Goal: Information Seeking & Learning: Find specific fact

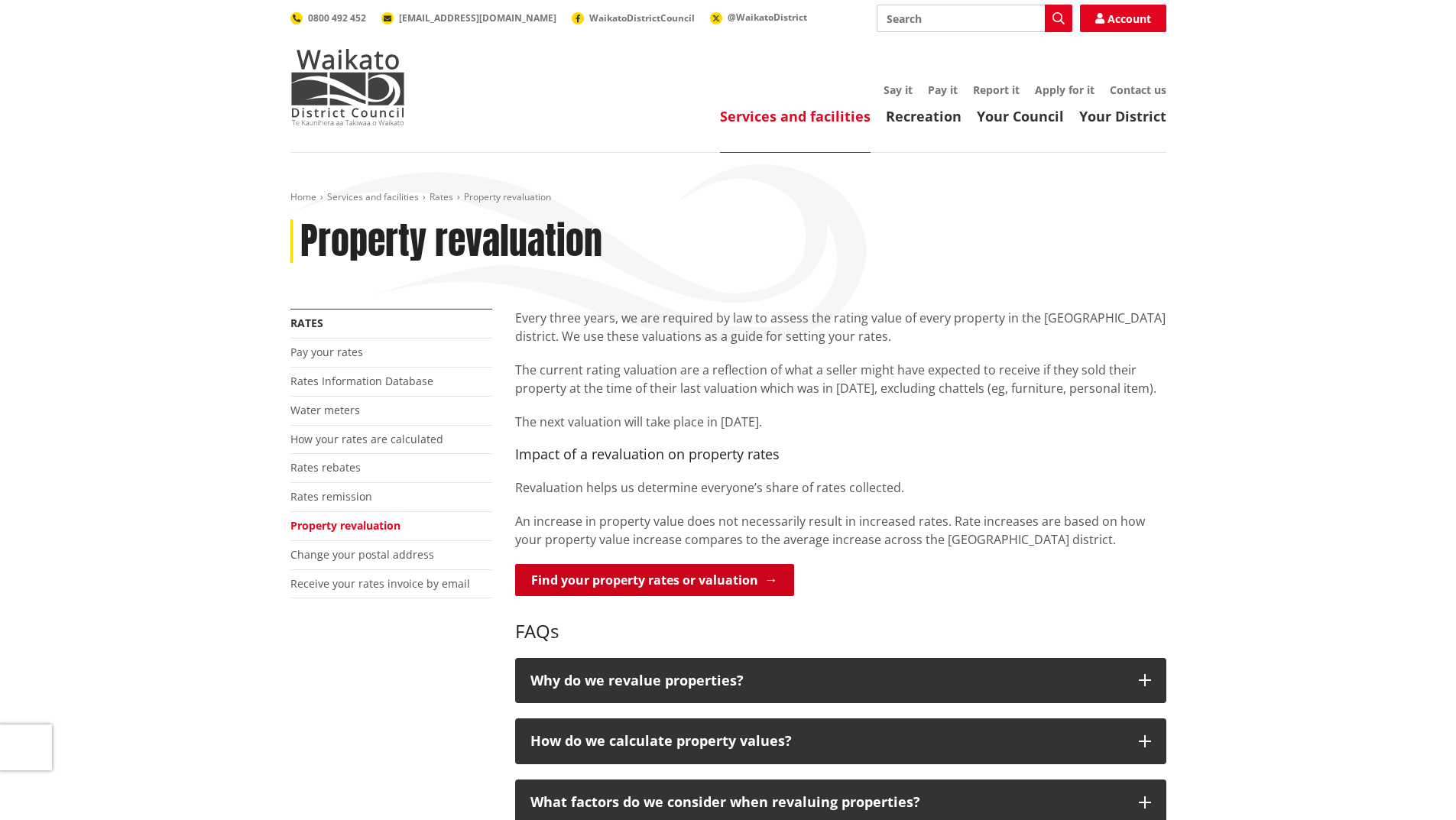
click at [610, 586] on link "Find your property rates or valuation" at bounding box center [654, 579] width 279 height 32
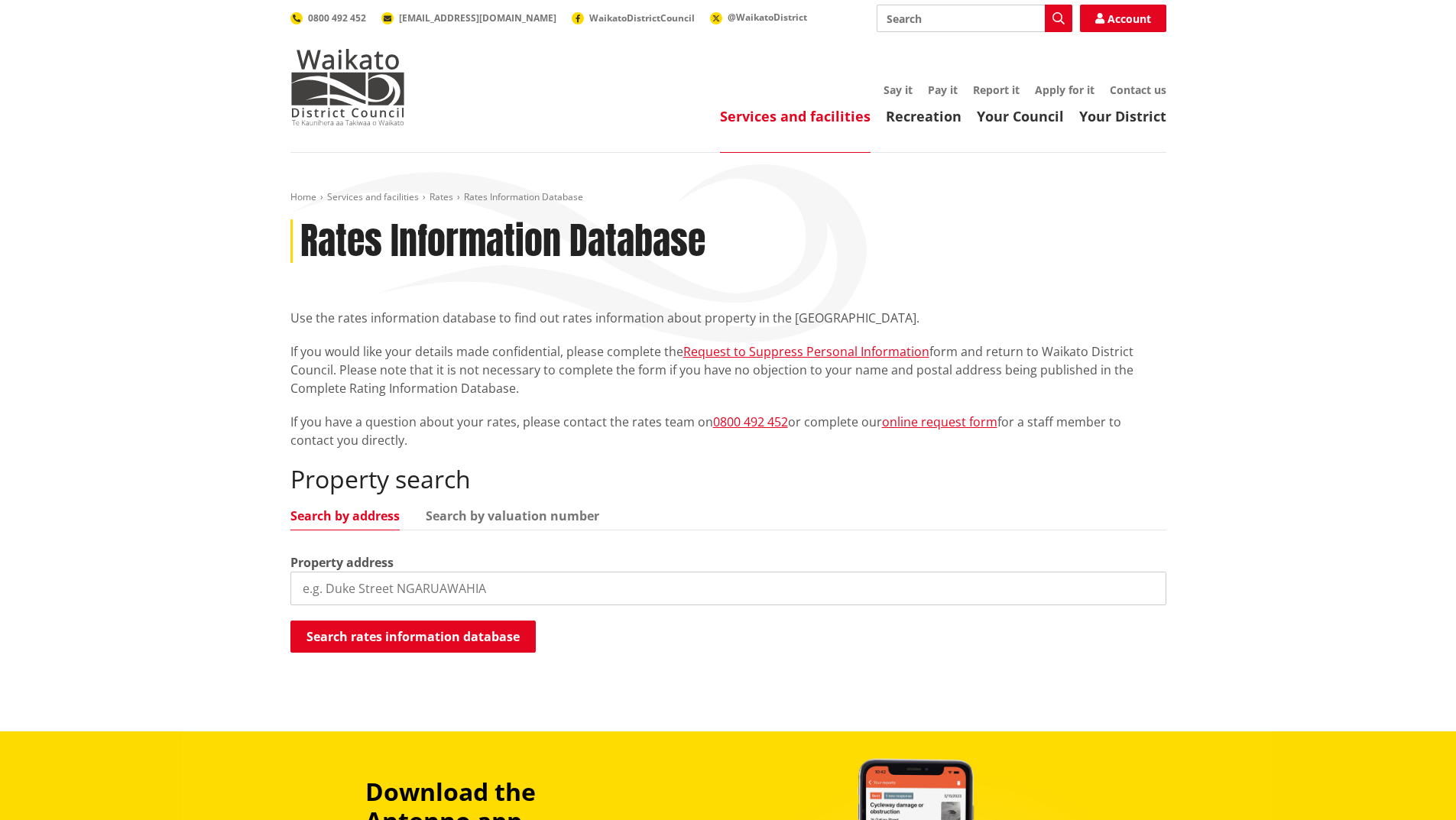
click at [383, 587] on input "search" at bounding box center [728, 588] width 876 height 33
type input "15 fraser road pokeno"
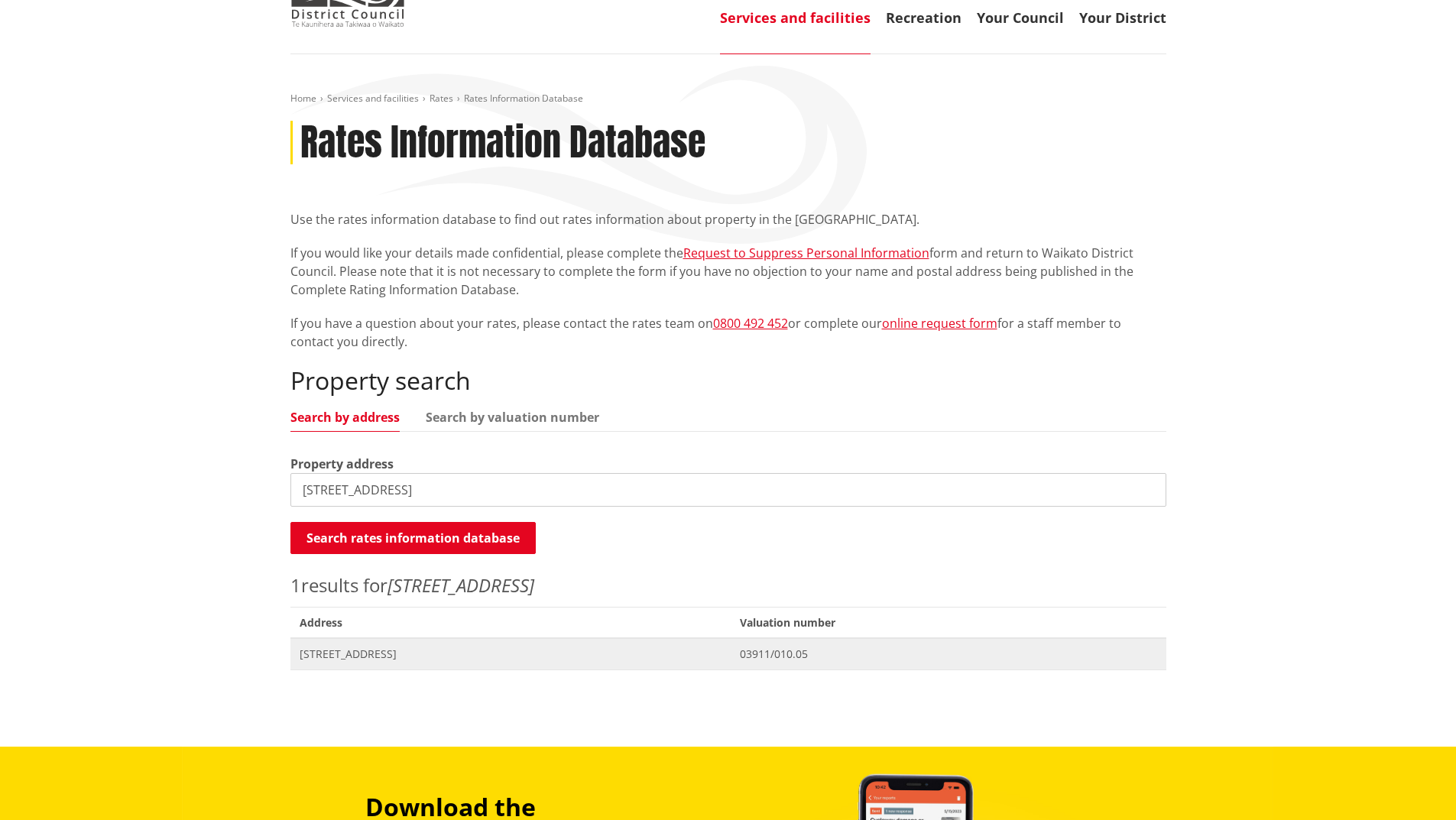
scroll to position [153, 0]
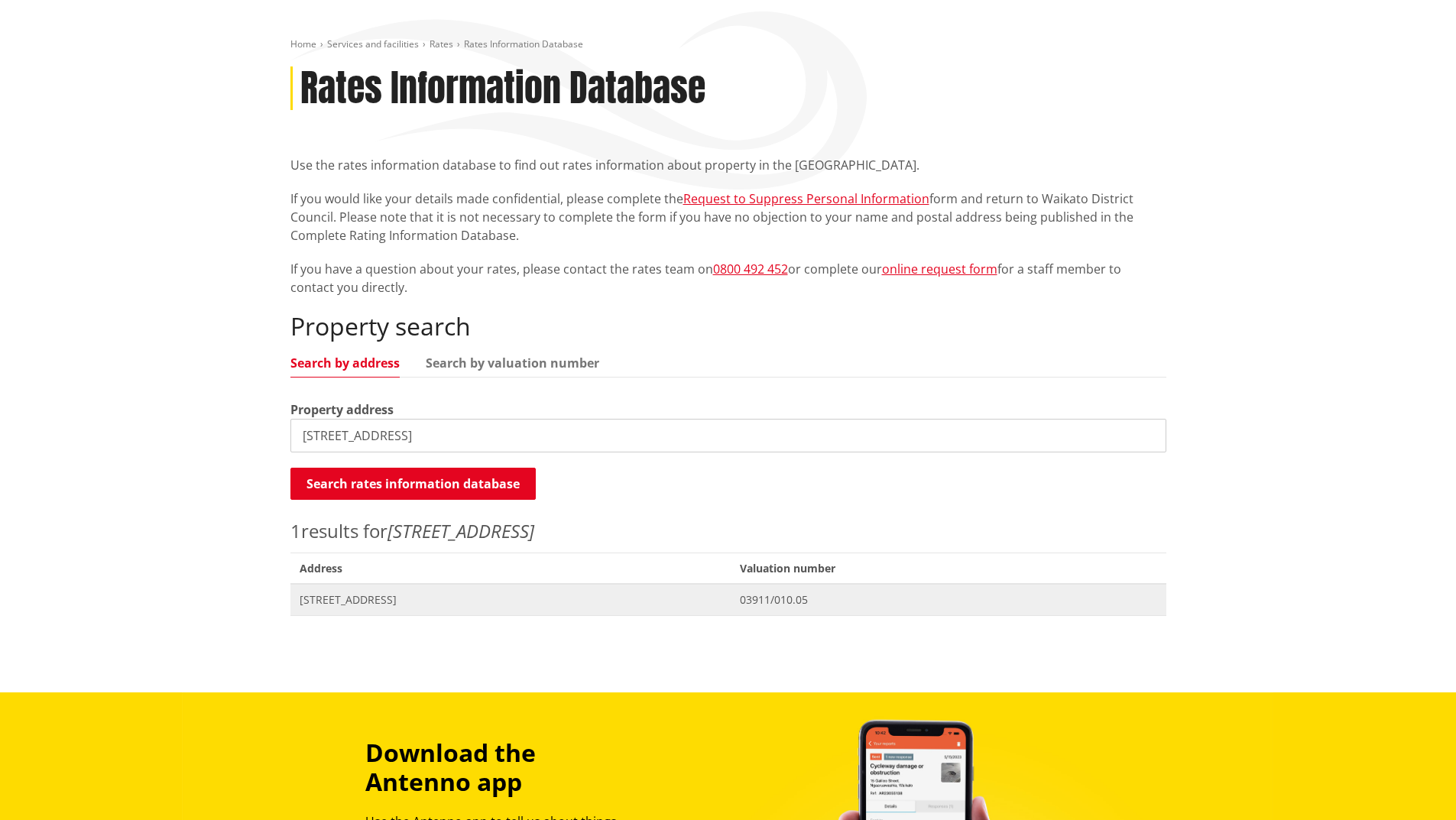
click at [388, 603] on span "15 Fraser Road POKENO" at bounding box center [510, 599] width 423 height 15
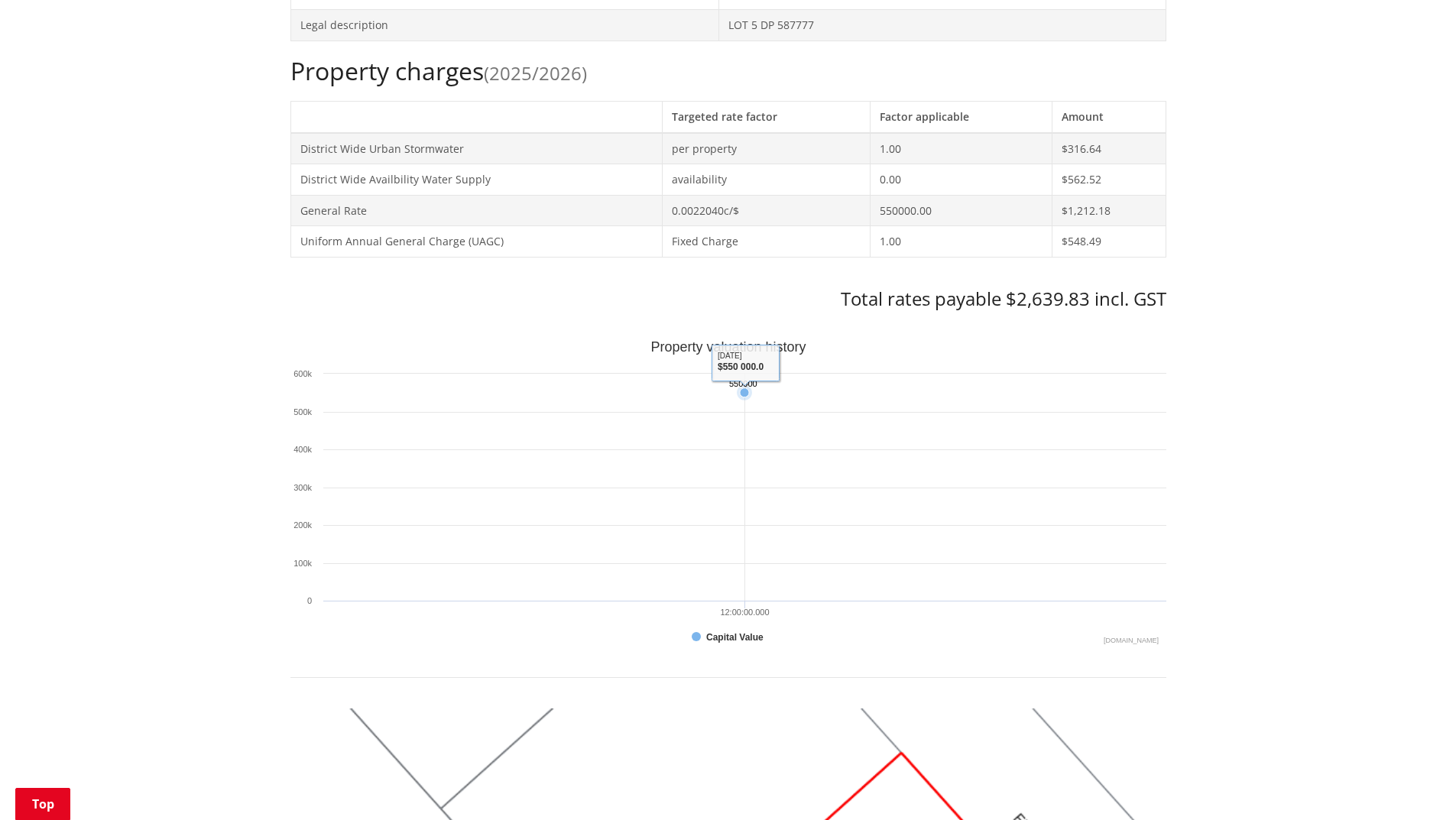
scroll to position [611, 0]
click at [744, 400] on g "Interactive chart" at bounding box center [744, 392] width 15 height 15
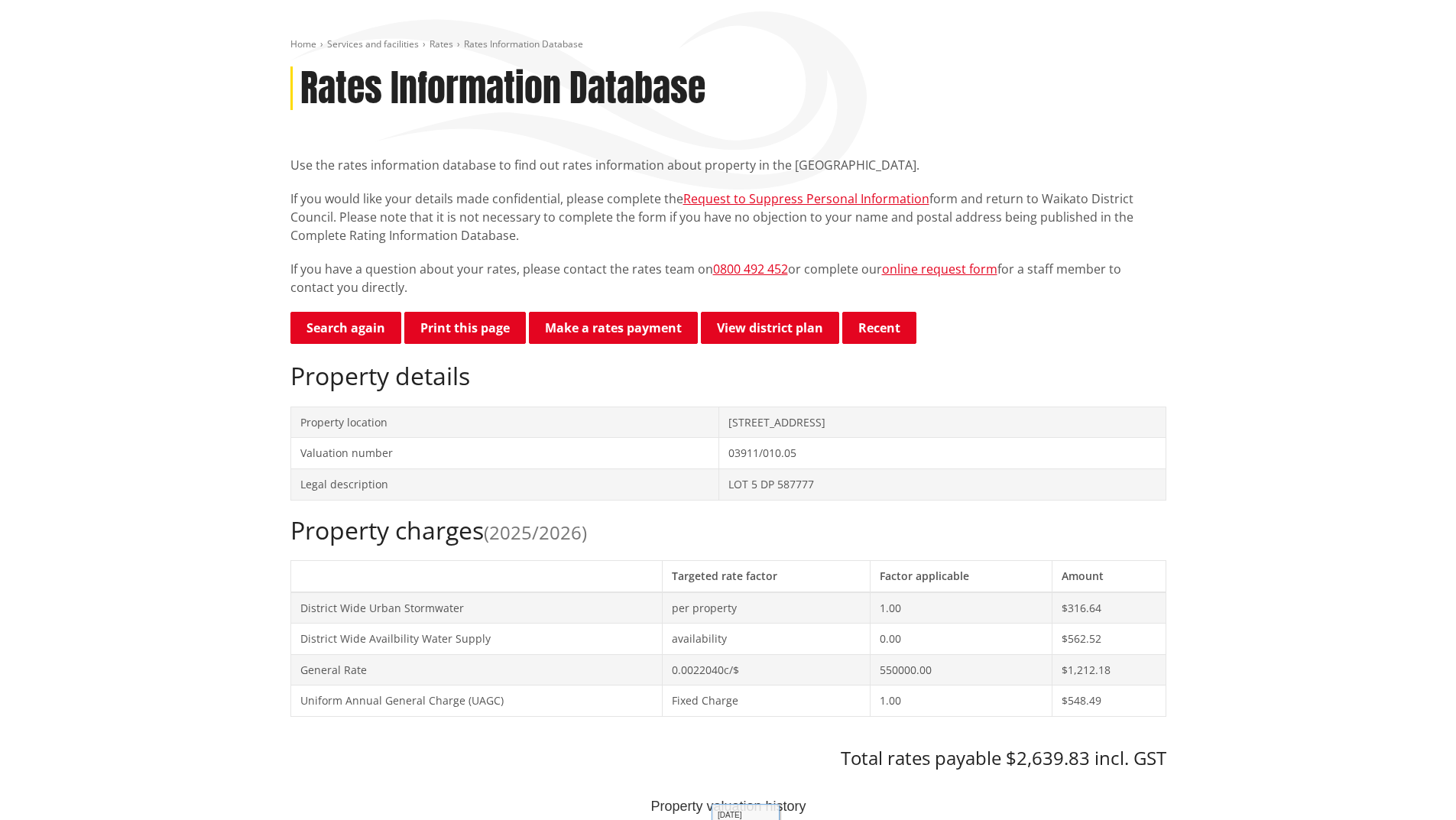
scroll to position [0, 0]
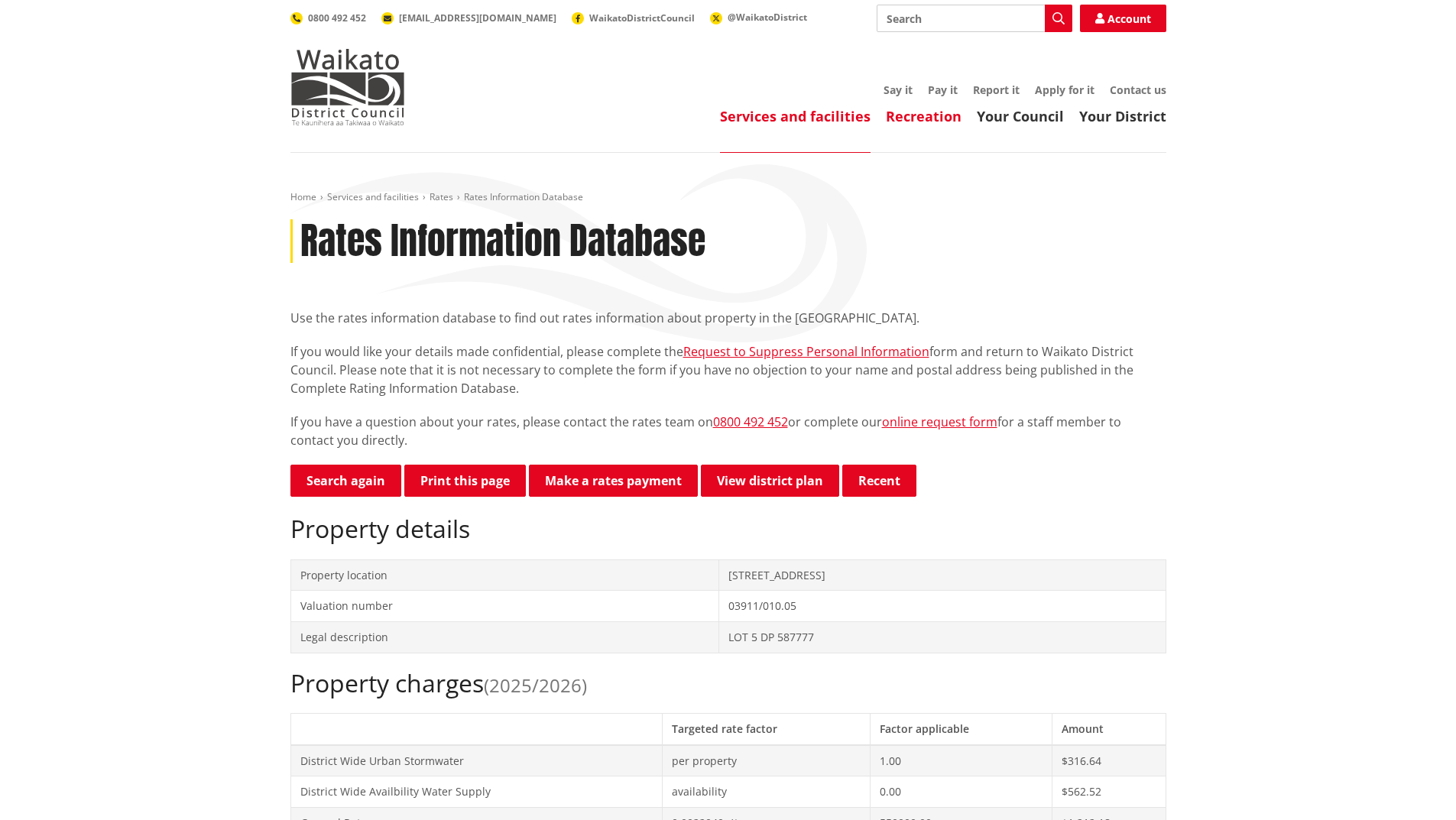
click at [939, 121] on link "Recreation" at bounding box center [924, 116] width 75 height 18
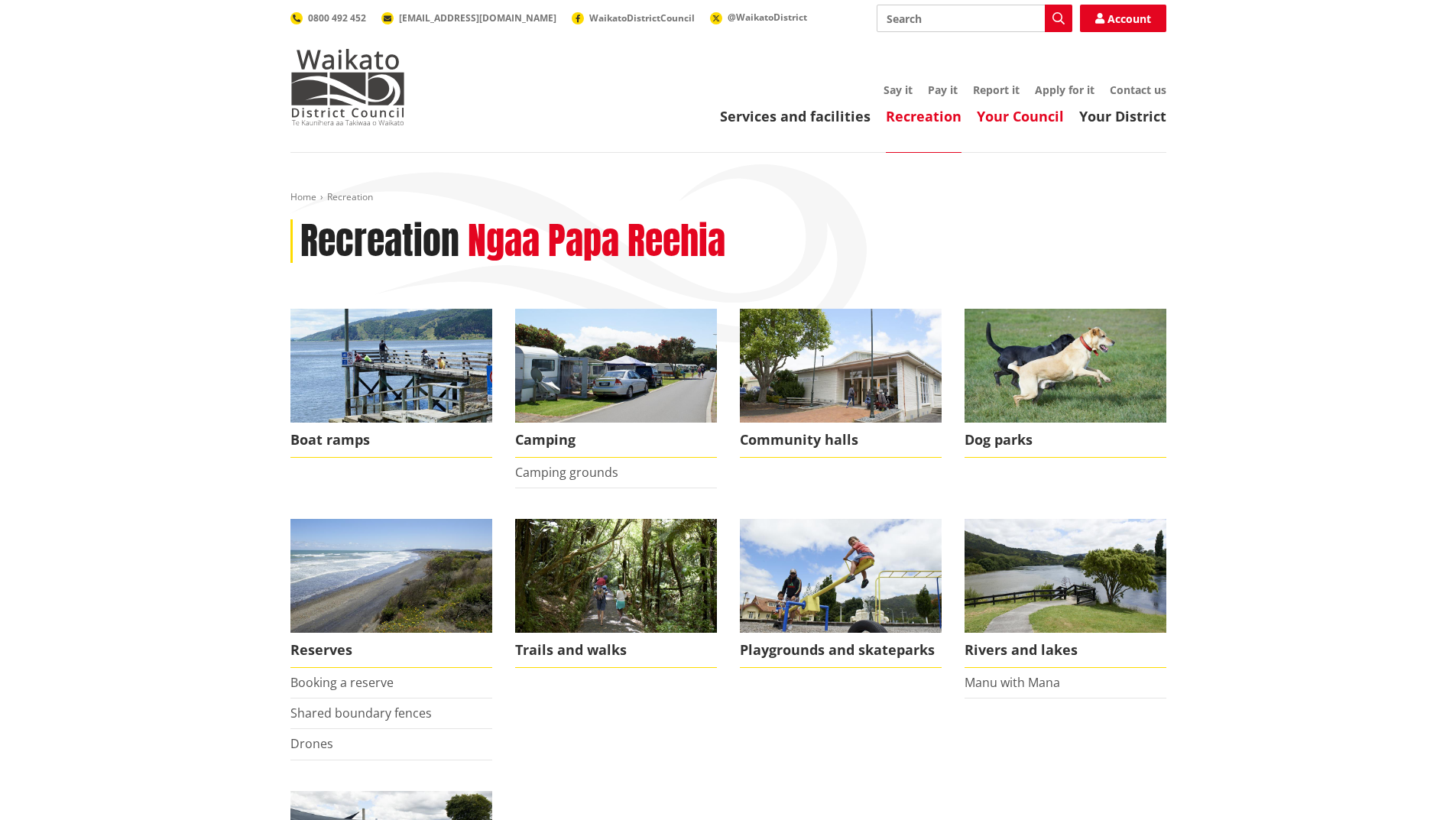
click at [1009, 118] on link "Your Council" at bounding box center [1021, 116] width 88 height 18
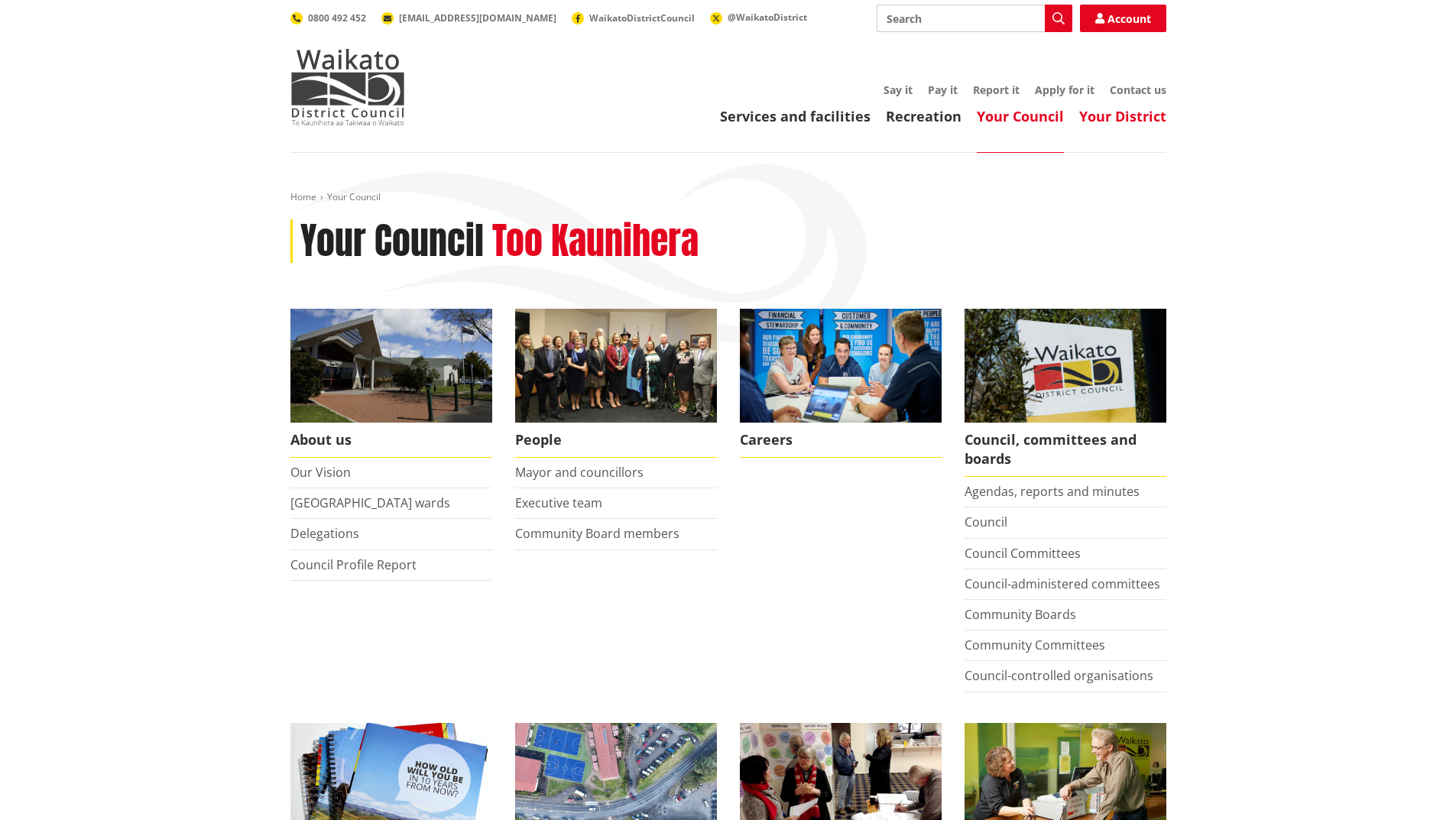
click at [1123, 115] on link "Your District" at bounding box center [1123, 116] width 88 height 18
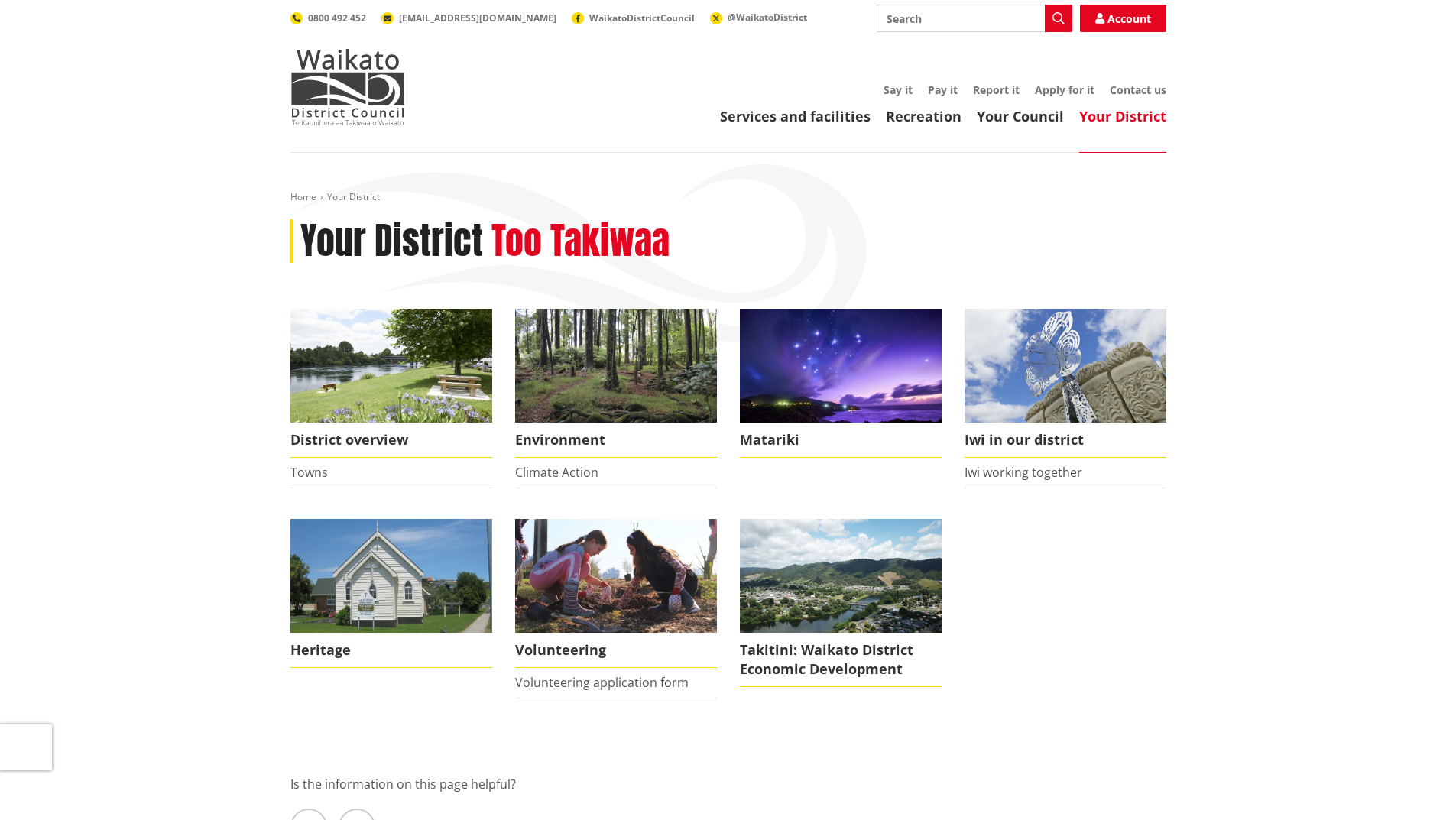
click at [904, 17] on input "Search" at bounding box center [974, 18] width 196 height 27
type input "[STREET_ADDRESS]"
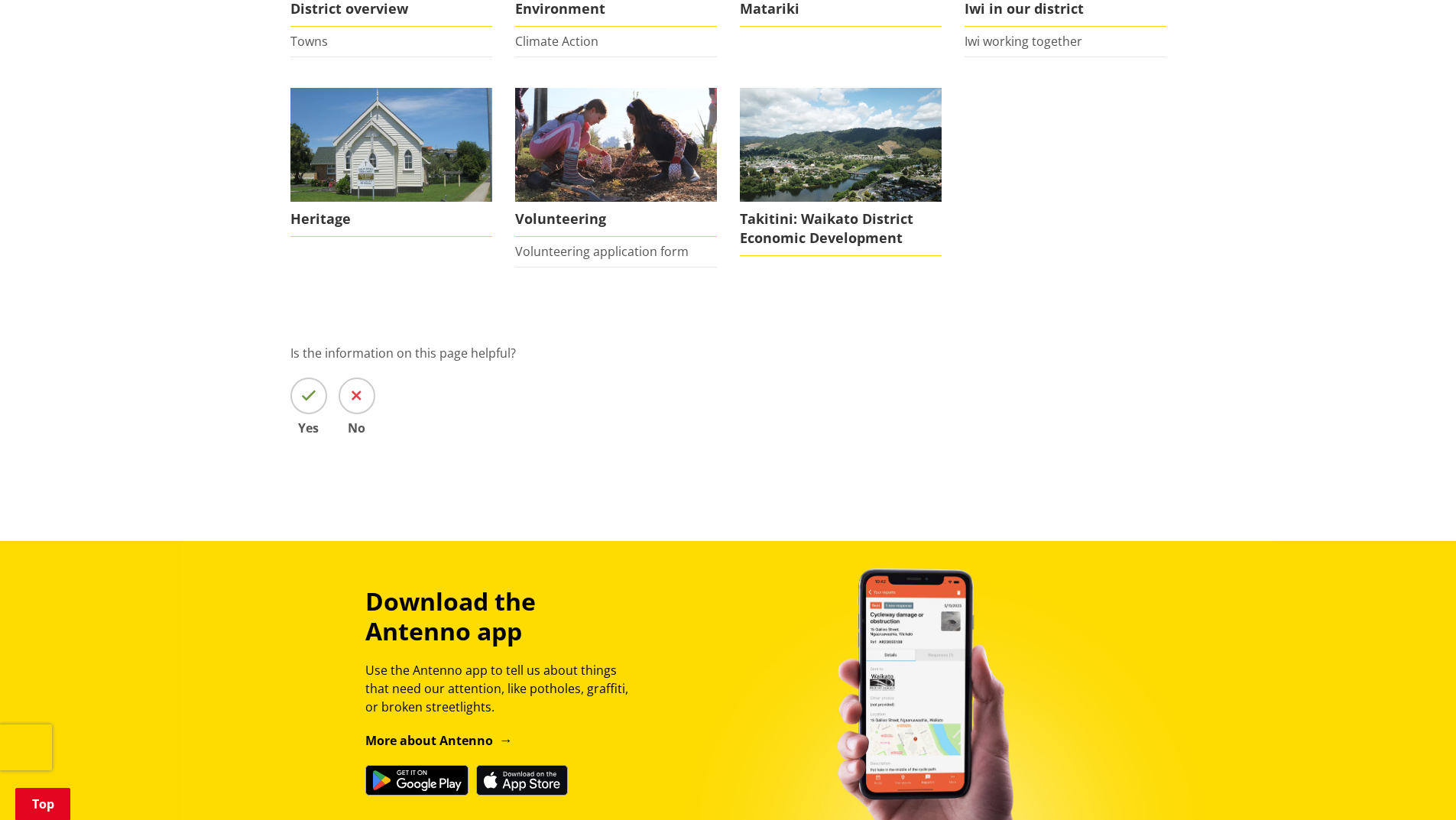
scroll to position [214, 0]
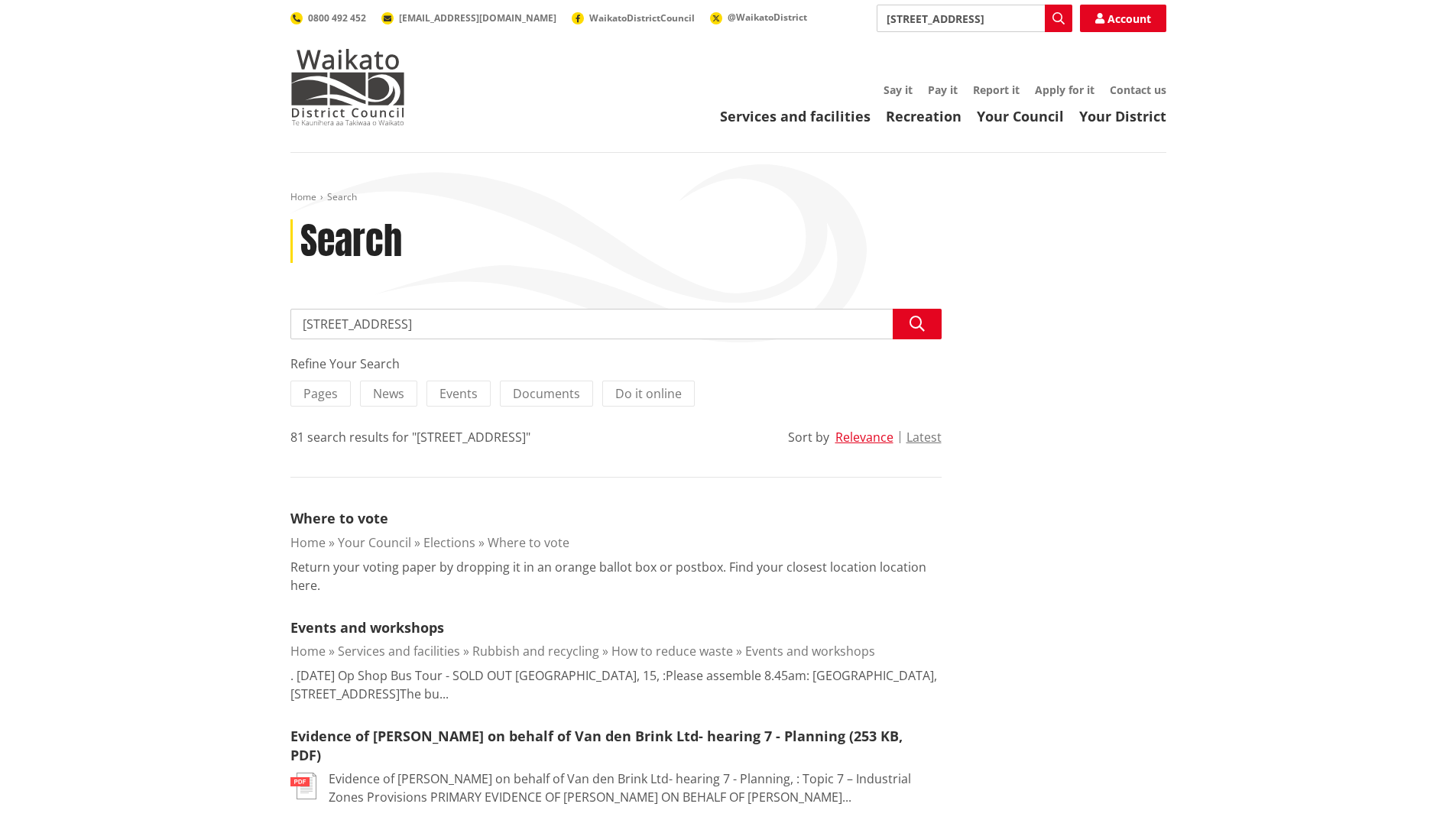
click at [118, 127] on header "Toggle search Toggle navigation Services and facilities Recreation Your Council…" at bounding box center [728, 76] width 1456 height 153
